Goal: Task Accomplishment & Management: Use online tool/utility

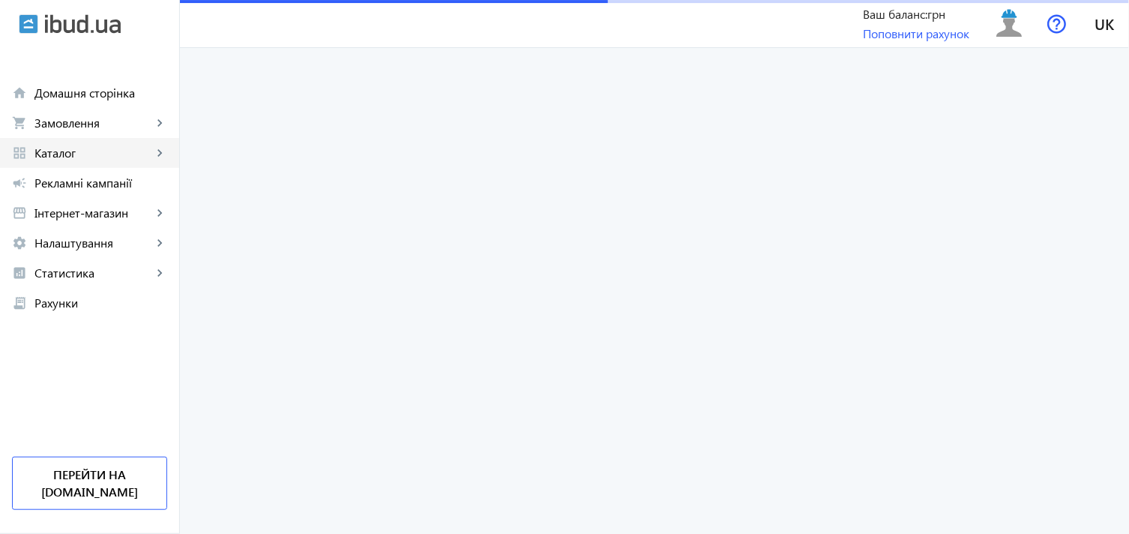
click at [78, 151] on span "Каталог" at bounding box center [93, 152] width 118 height 15
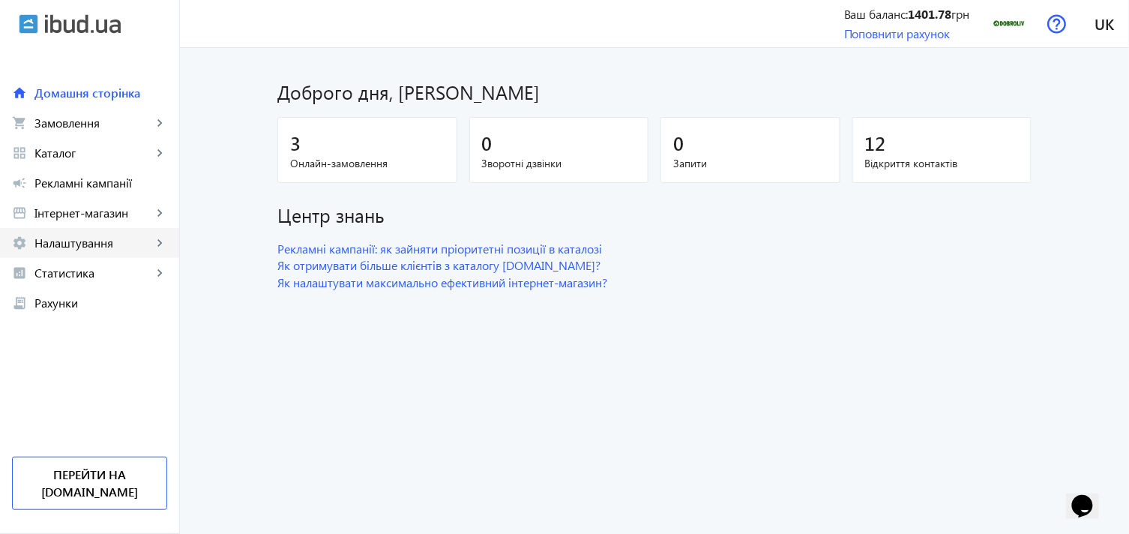
click at [108, 231] on link "settings Налаштування keyboard_arrow_right" at bounding box center [89, 243] width 179 height 30
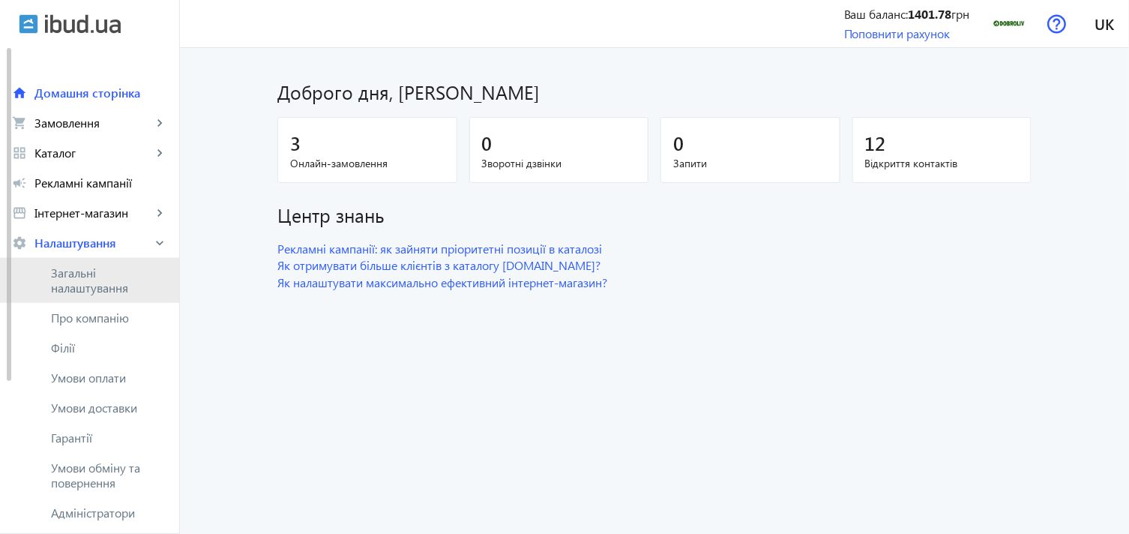
click at [83, 273] on span "Загальні налаштування" at bounding box center [109, 280] width 116 height 30
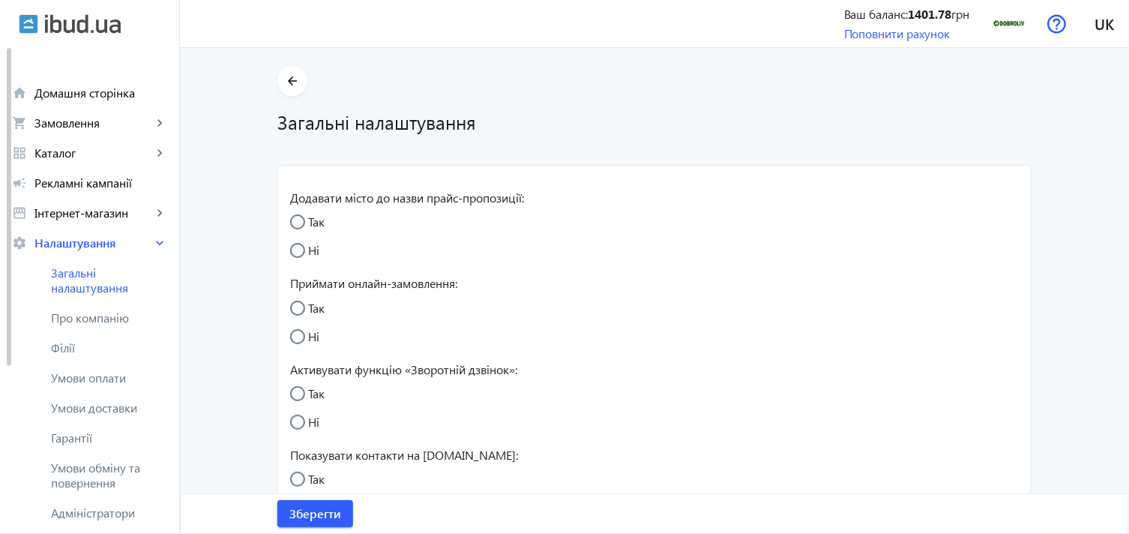
radio input "true"
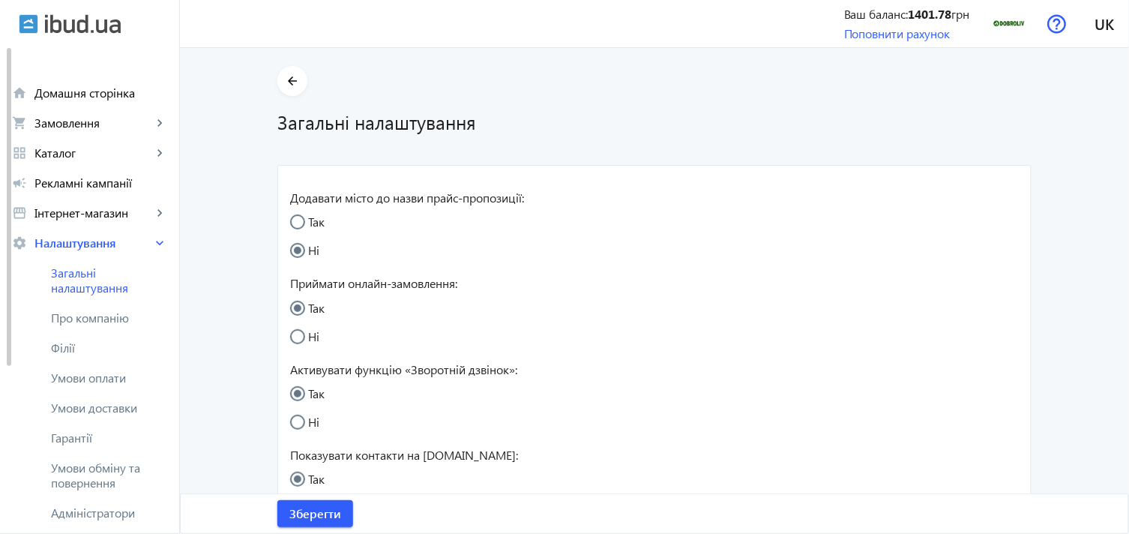
radio input "true"
click at [160, 150] on mat-icon "keyboard_arrow_right" at bounding box center [159, 152] width 15 height 15
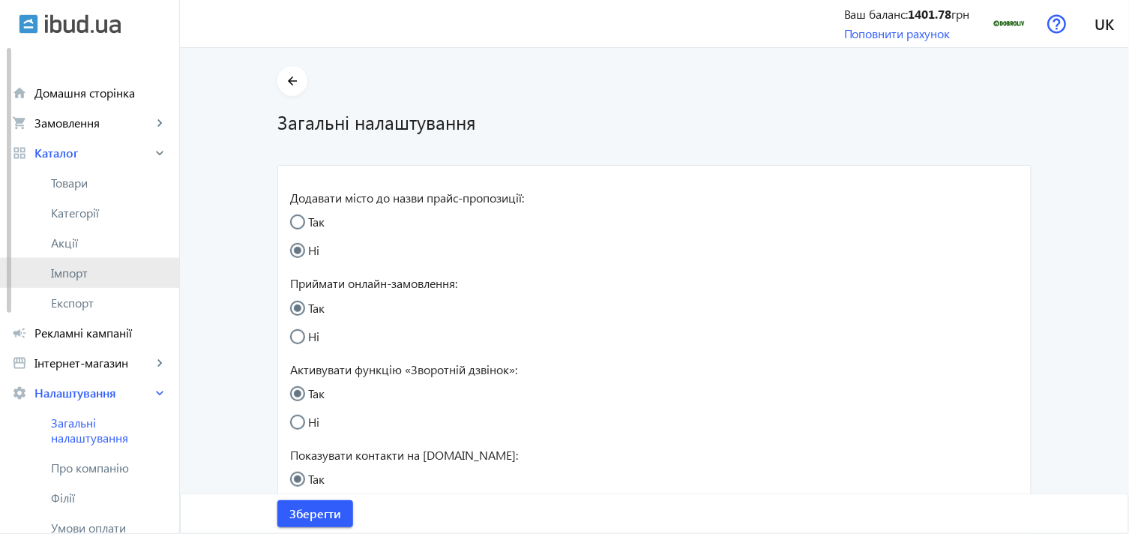
click at [99, 276] on span "Імпорт" at bounding box center [109, 272] width 116 height 15
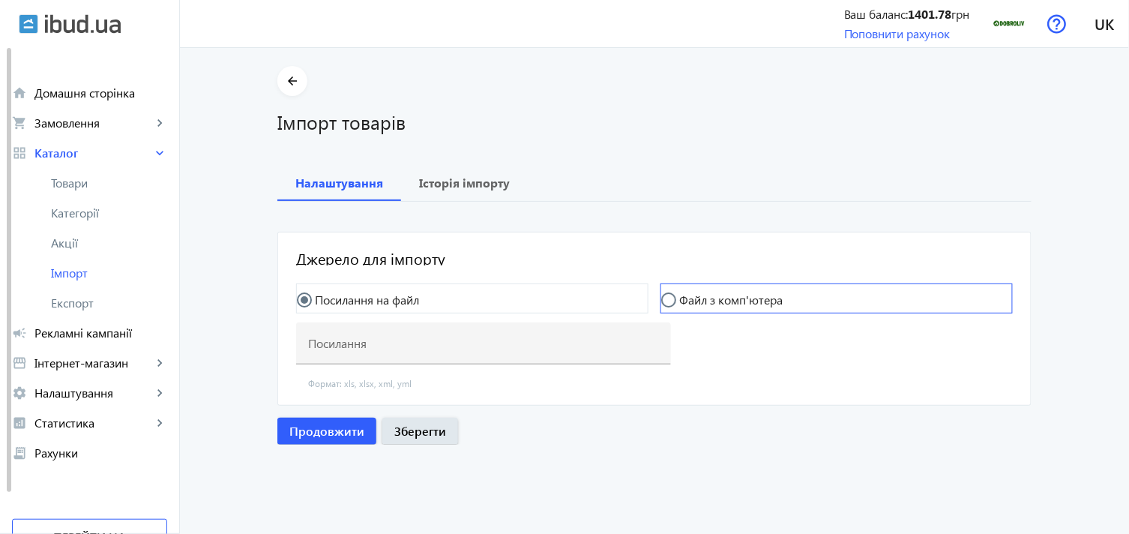
click at [685, 289] on mat-radio-button "Файл з комп'ютера" at bounding box center [836, 298] width 352 height 30
click at [663, 305] on input "Файл з комп'ютера" at bounding box center [676, 307] width 30 height 30
radio input "true"
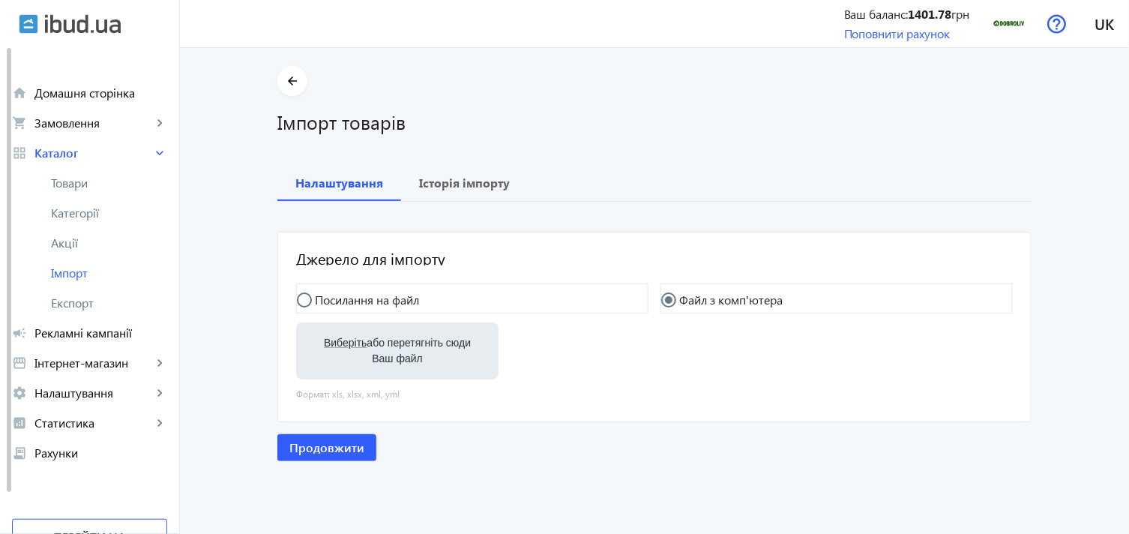
click at [424, 334] on label "Виберіть або перетягніть сюди Ваш файл" at bounding box center [397, 351] width 178 height 42
click at [424, 343] on input "Виберіть або перетягніть сюди Ваш файл" at bounding box center [397, 352] width 178 height 18
type input "C:\fakepath\dobroliv-6-2025-08-05-09-58.xlsx"
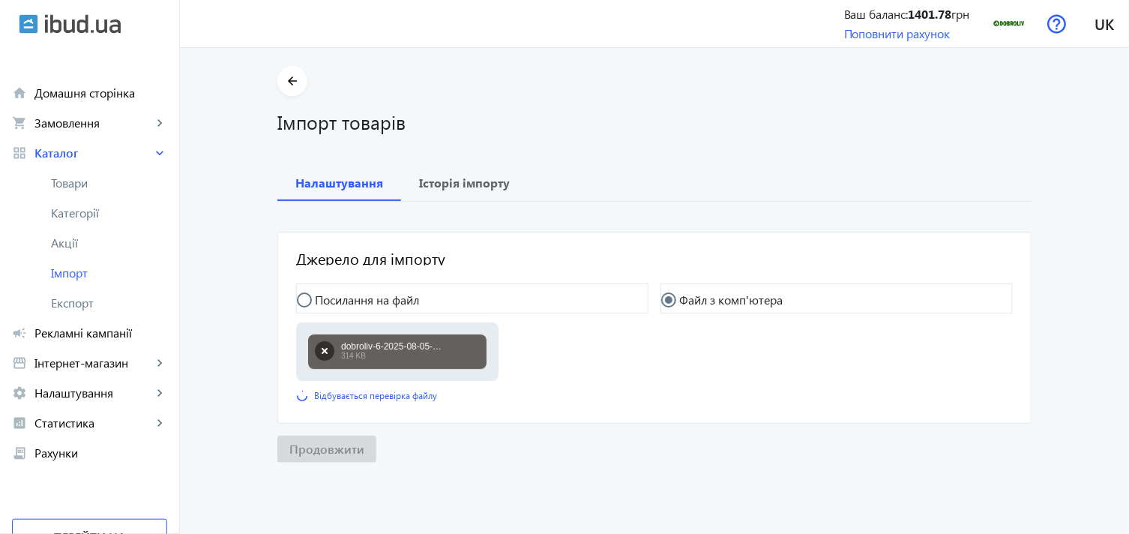
scroll to position [4, 0]
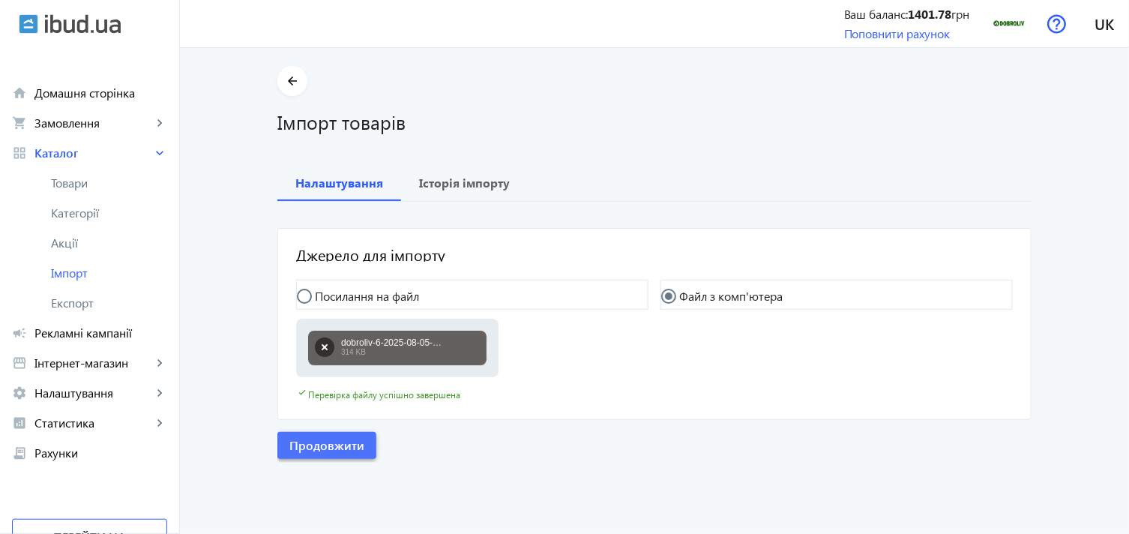
click at [346, 444] on span "Продовжити" at bounding box center [326, 445] width 75 height 16
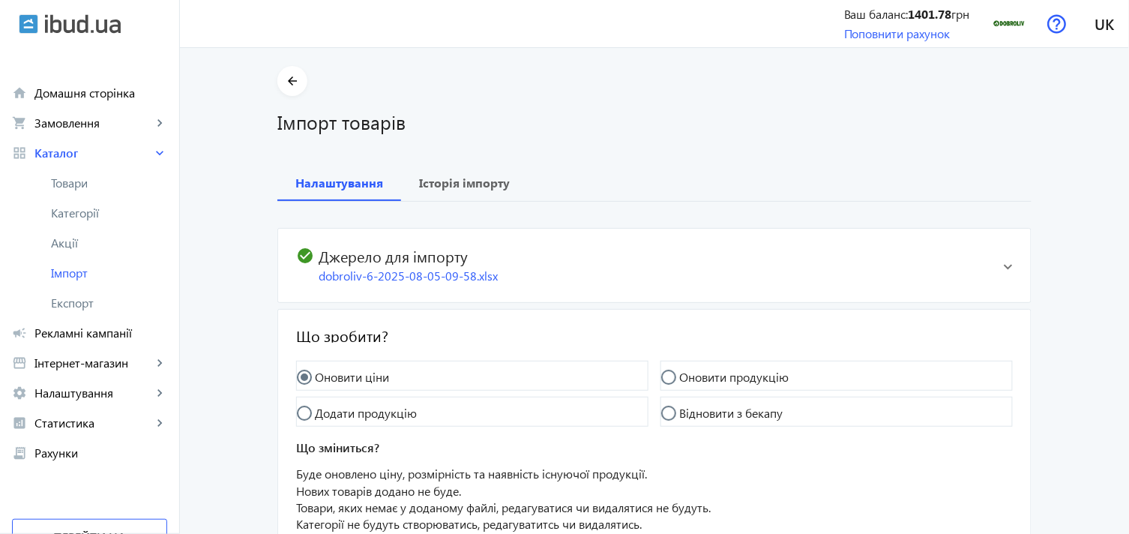
scroll to position [136, 0]
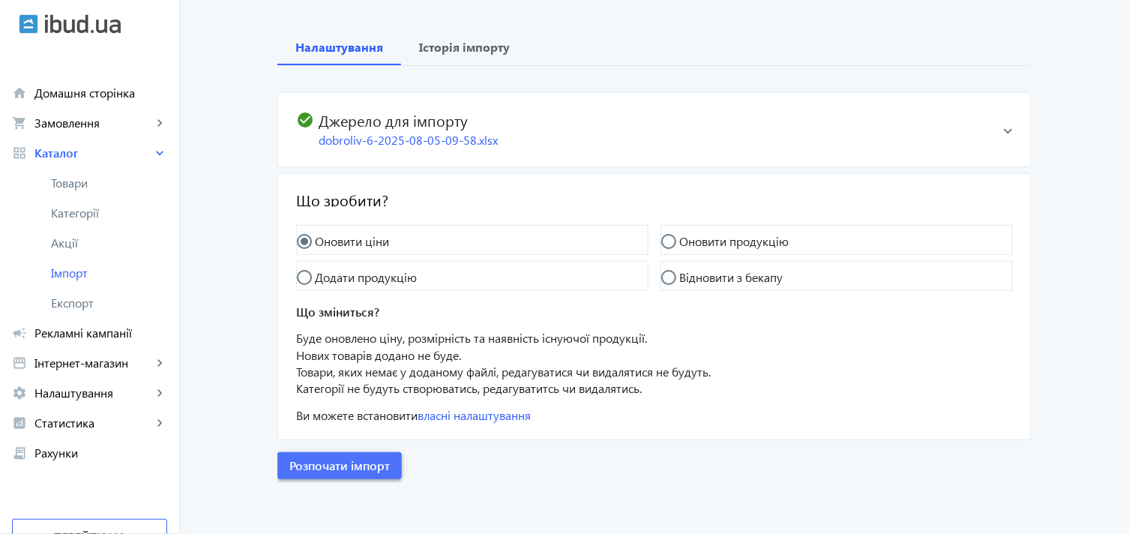
click at [370, 471] on span "Розпочати імпорт" at bounding box center [339, 465] width 100 height 16
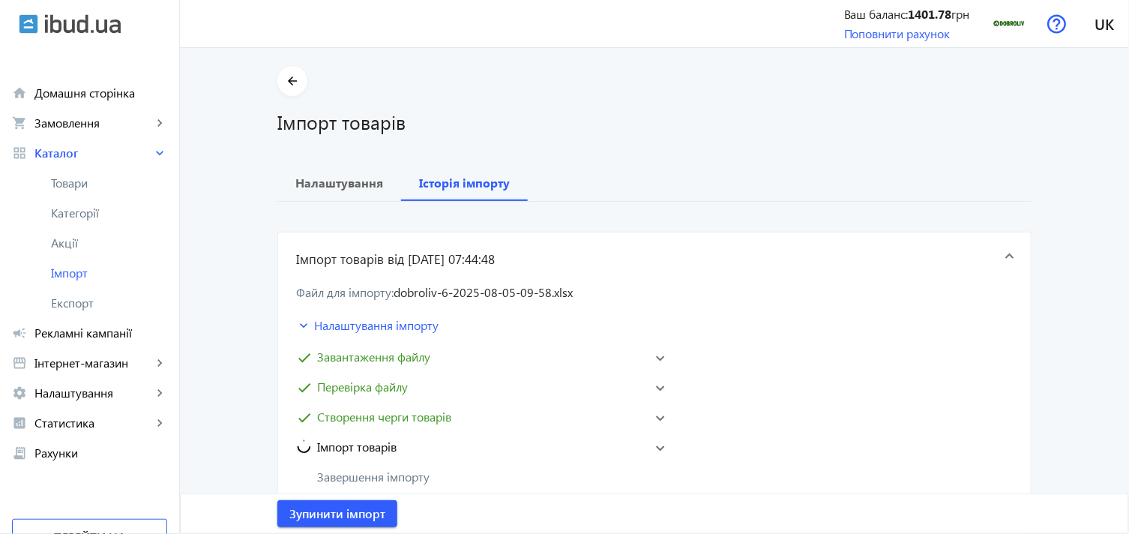
scroll to position [83, 0]
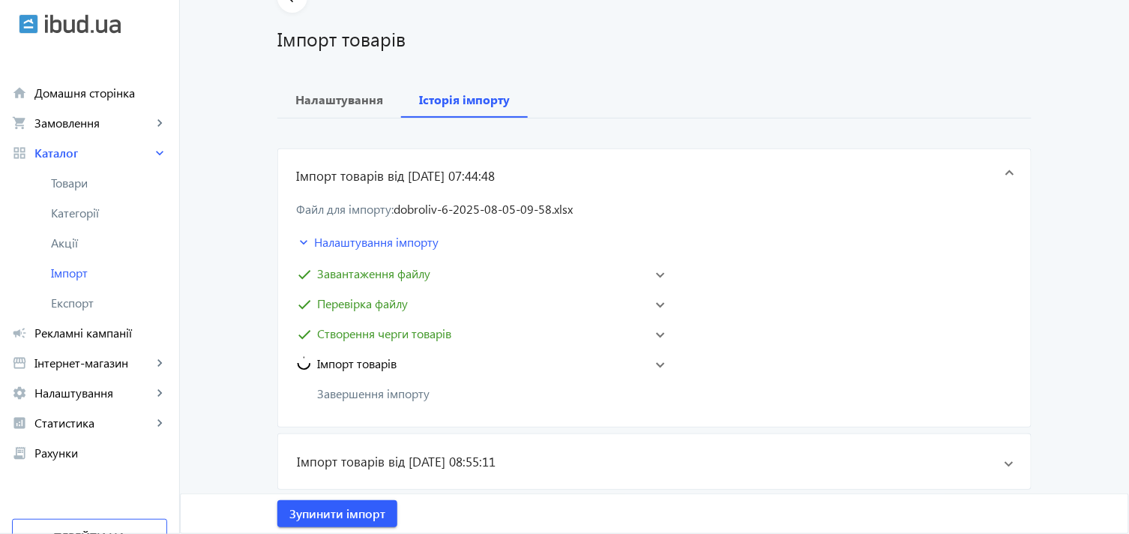
click at [656, 361] on span at bounding box center [660, 364] width 9 height 6
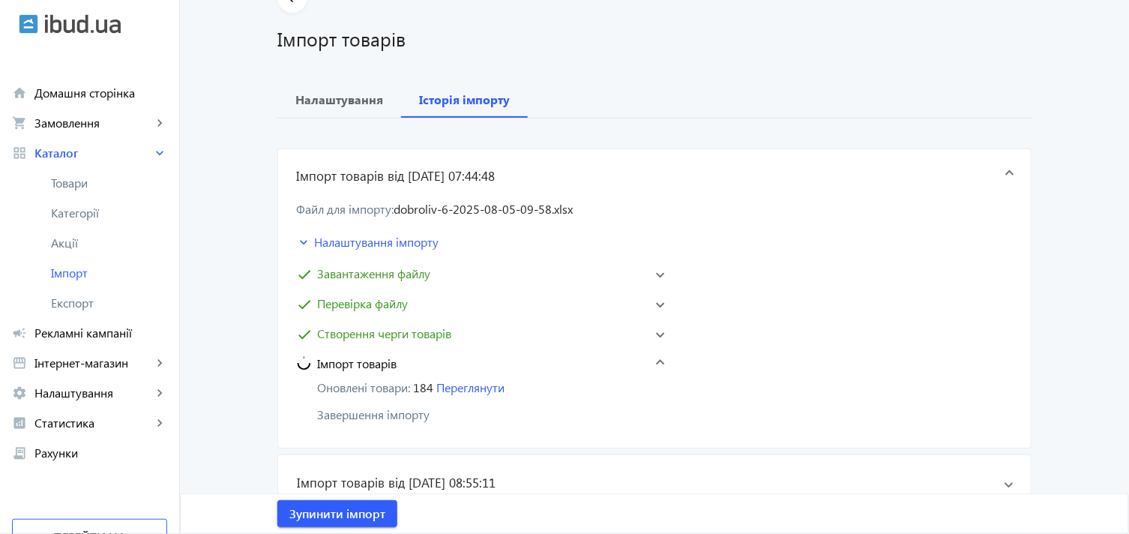
scroll to position [166, 0]
